Goal: Transaction & Acquisition: Download file/media

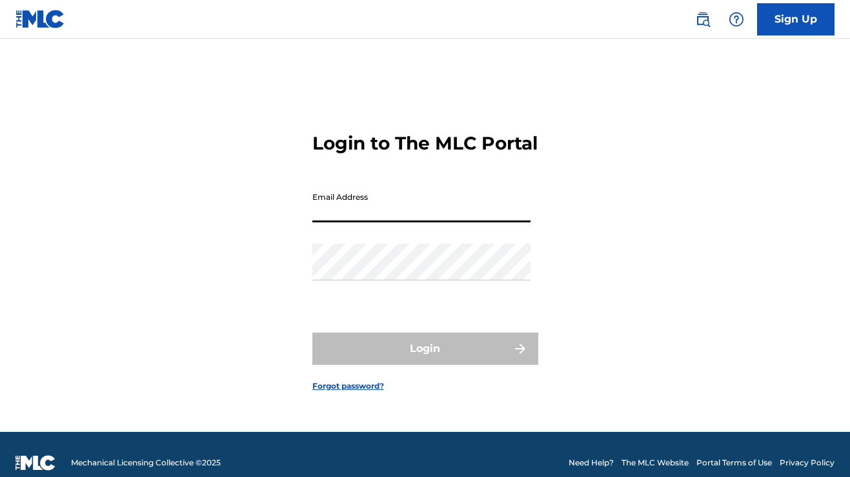
type input "[EMAIL_ADDRESS][DOMAIN_NAME]"
click at [424, 360] on button "Login" at bounding box center [425, 349] width 226 height 32
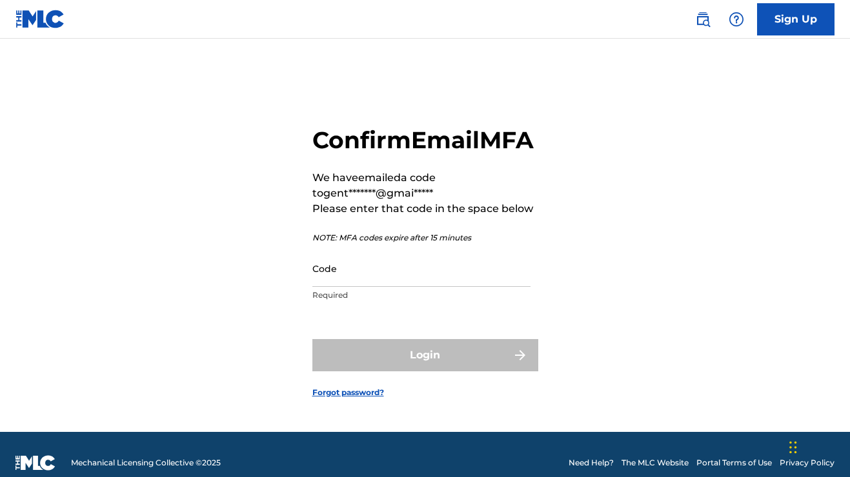
click at [406, 281] on input "Code" at bounding box center [421, 268] width 218 height 37
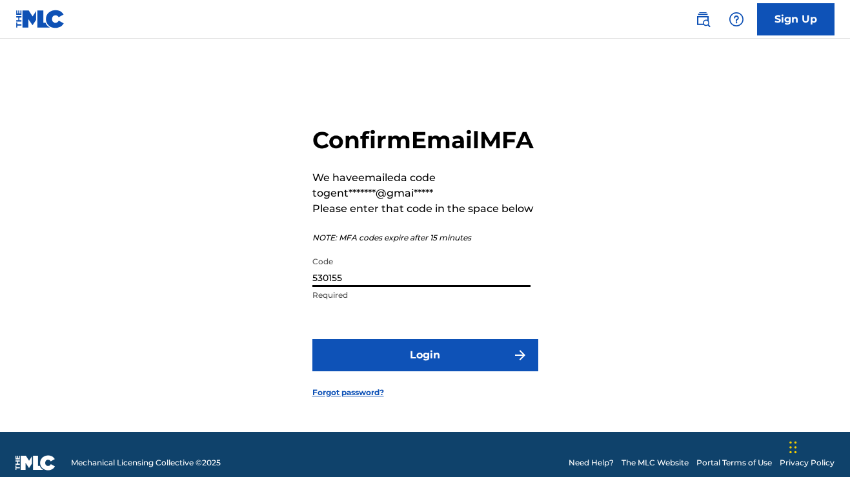
type input "530155"
click at [412, 369] on button "Login" at bounding box center [425, 355] width 226 height 32
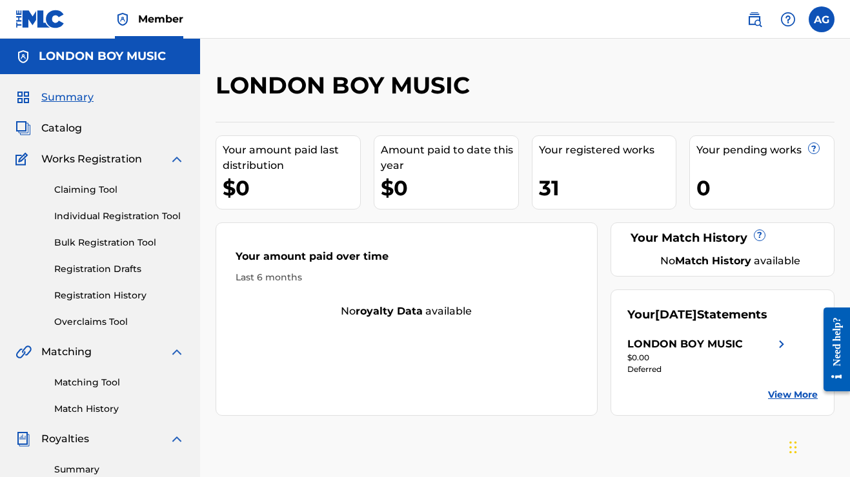
click at [781, 338] on img at bounding box center [781, 344] width 15 height 15
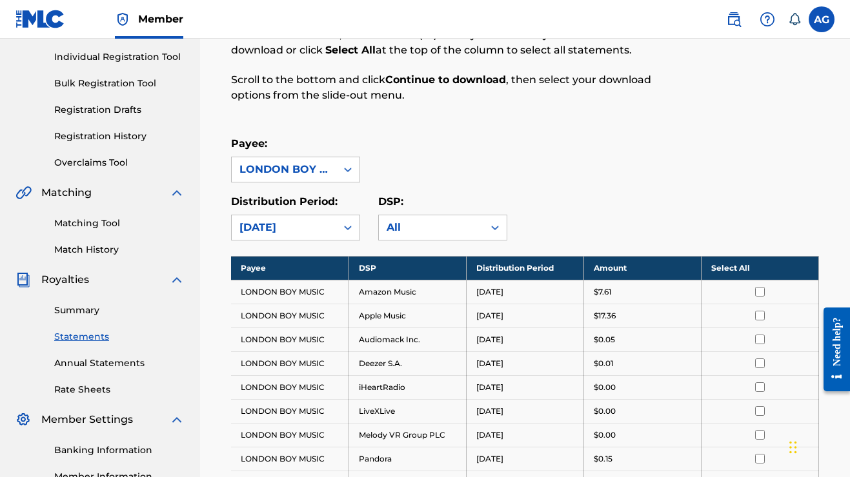
scroll to position [155, 0]
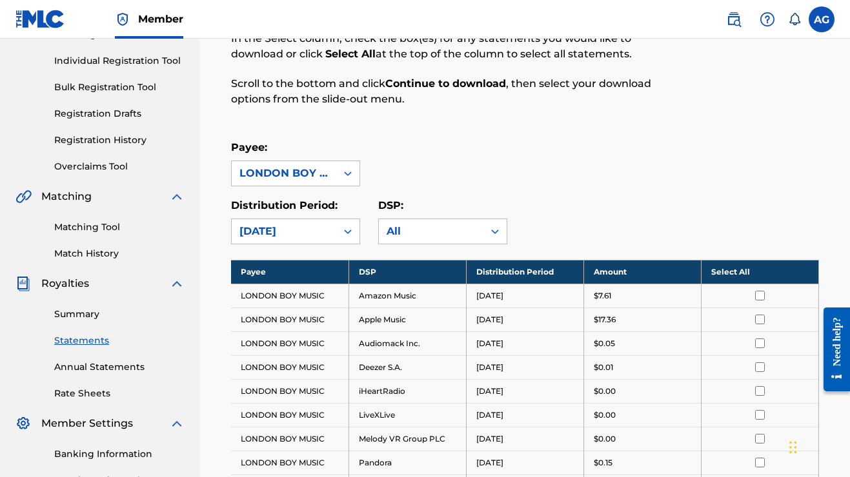
click at [744, 268] on th "Select All" at bounding box center [759, 272] width 117 height 24
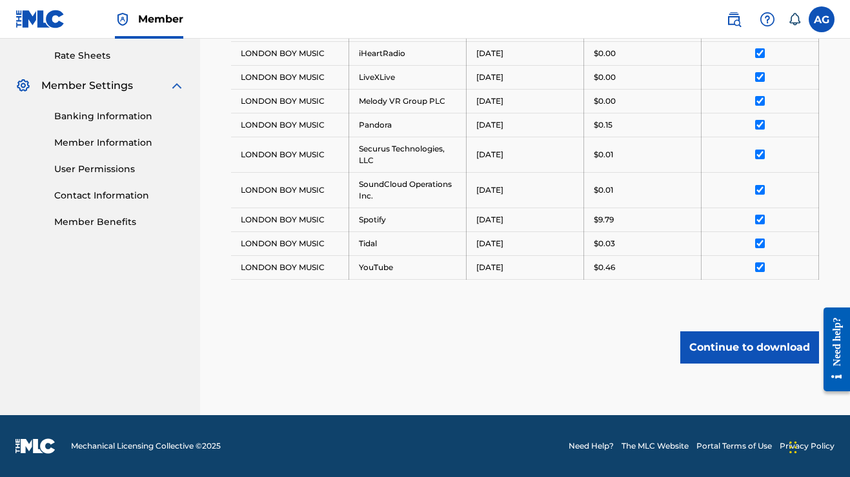
scroll to position [494, 0]
click at [746, 346] on button "Continue to download" at bounding box center [749, 348] width 139 height 32
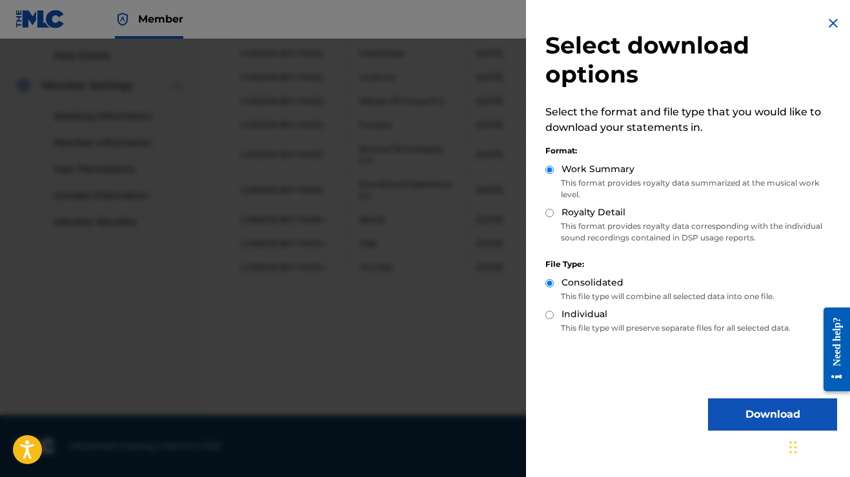
click at [548, 215] on input "Royalty Detail" at bounding box center [549, 213] width 8 height 8
radio input "true"
click at [550, 172] on input "Work Summary" at bounding box center [549, 170] width 8 height 8
radio input "true"
click at [731, 414] on button "Download" at bounding box center [772, 415] width 129 height 32
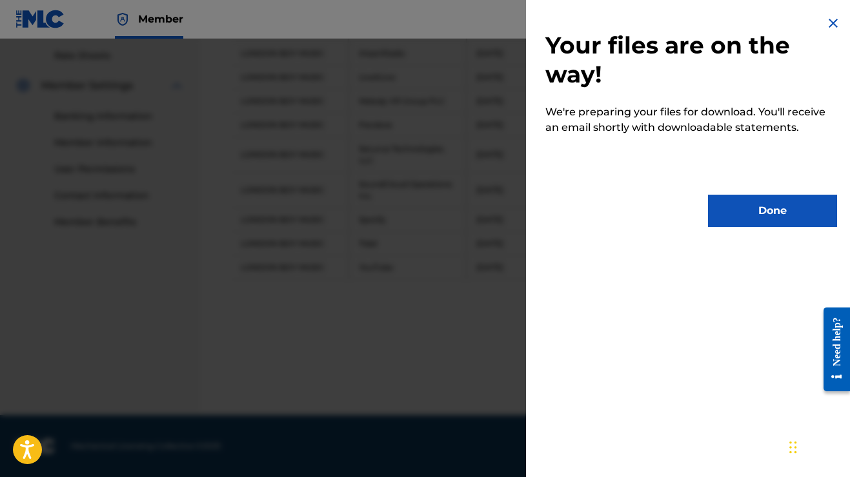
click at [752, 214] on button "Done" at bounding box center [772, 211] width 129 height 32
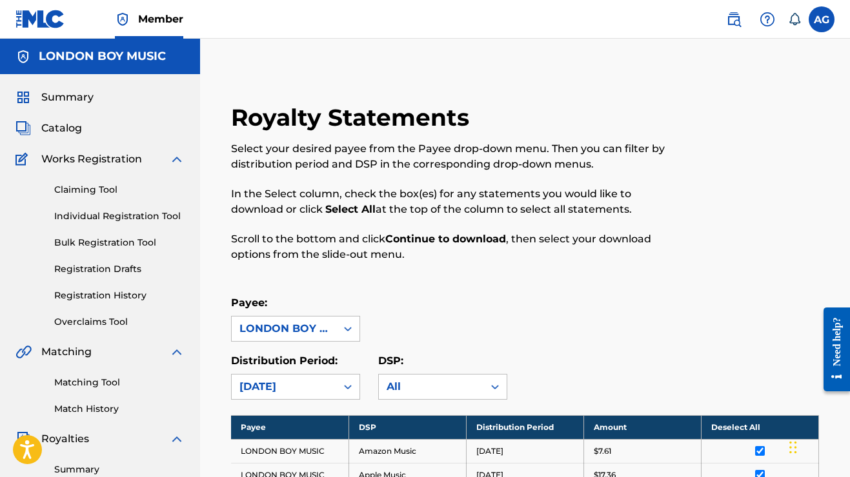
scroll to position [0, 0]
click at [828, 14] on label at bounding box center [821, 19] width 26 height 26
click at [821, 19] on input "AG Anthony Gentry gentanthony@gmail.com Notification Preferences Profile Log out" at bounding box center [821, 19] width 0 height 0
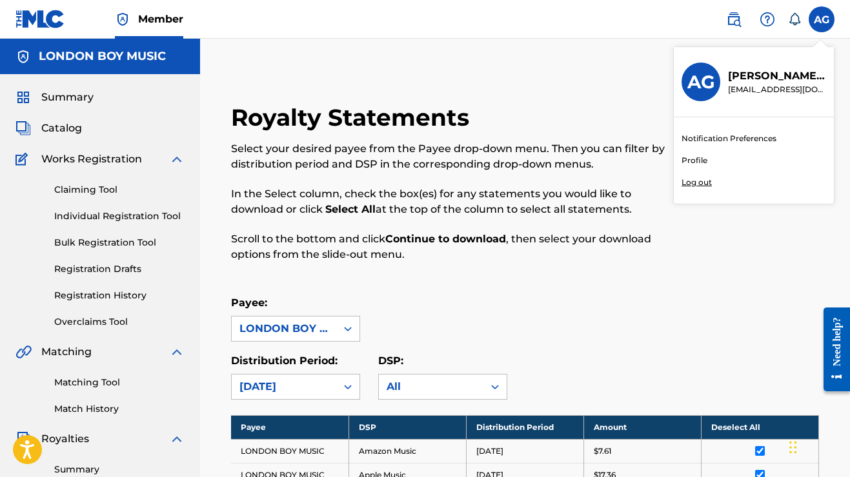
click at [698, 184] on p "Log out" at bounding box center [696, 183] width 30 height 12
click at [821, 19] on input "AG Anthony Gentry gentanthony@gmail.com Notification Preferences Profile Log out" at bounding box center [821, 19] width 0 height 0
